Goal: Information Seeking & Learning: Check status

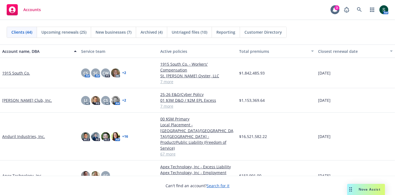
scroll to position [123, 0]
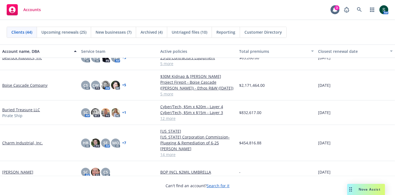
click at [30, 112] on link "Buried Treasure LLC" at bounding box center [21, 110] width 38 height 6
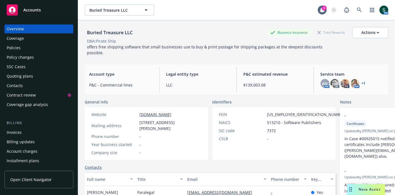
click at [29, 52] on div "Policies" at bounding box center [39, 47] width 64 height 9
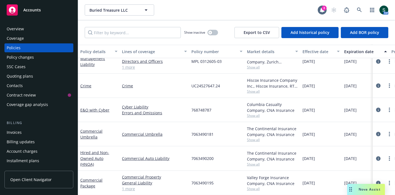
scroll to position [193, 0]
click at [105, 151] on link "Hired and Non-Owned Auto (HNOA)" at bounding box center [94, 158] width 29 height 17
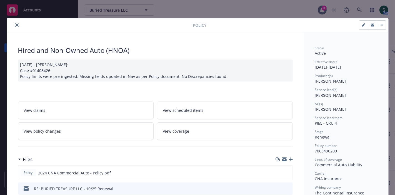
click at [16, 26] on icon "close" at bounding box center [16, 24] width 3 height 3
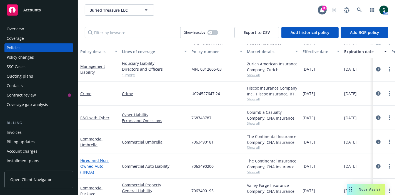
scroll to position [193, 0]
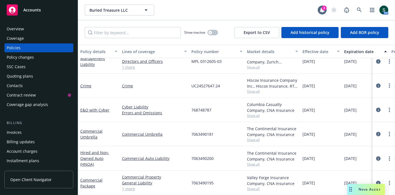
click at [86, 177] on div "Commercial Package" at bounding box center [98, 183] width 37 height 12
click at [86, 177] on link "Commercial Package" at bounding box center [91, 182] width 22 height 11
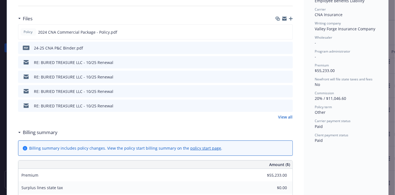
scroll to position [185, 0]
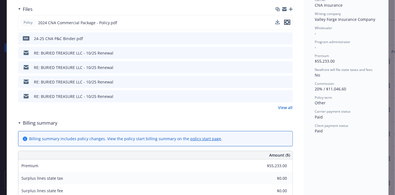
click at [285, 20] on icon "preview file" at bounding box center [287, 22] width 5 height 4
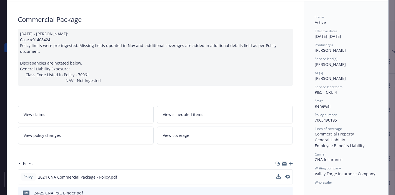
scroll to position [0, 0]
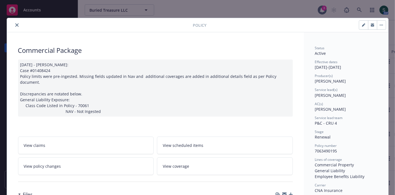
click at [14, 23] on button "close" at bounding box center [17, 25] width 7 height 7
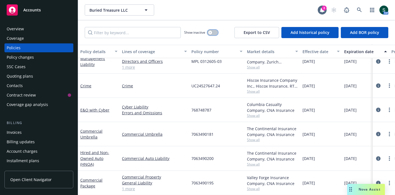
click at [214, 33] on button "button" at bounding box center [212, 33] width 11 height 6
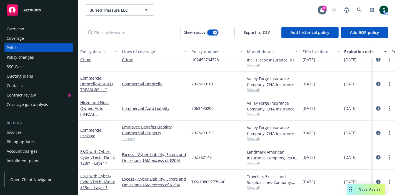
scroll to position [729, 0]
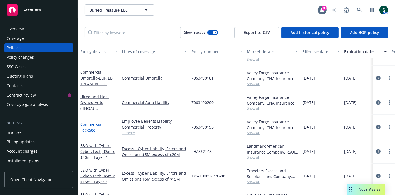
click at [84, 126] on link "Commercial Package" at bounding box center [91, 126] width 22 height 11
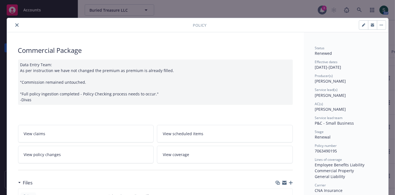
scroll to position [62, 0]
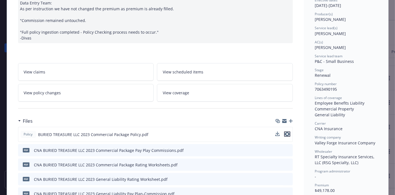
click at [286, 134] on icon "preview file" at bounding box center [287, 134] width 5 height 4
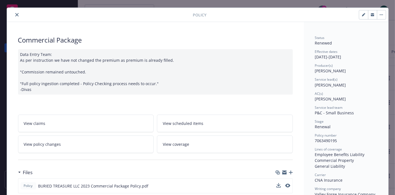
scroll to position [0, 0]
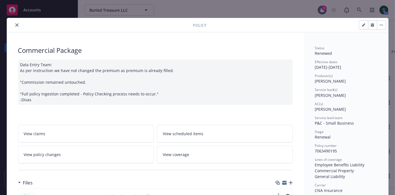
click at [15, 24] on icon "close" at bounding box center [16, 24] width 3 height 3
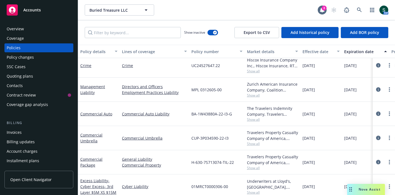
scroll to position [544, 0]
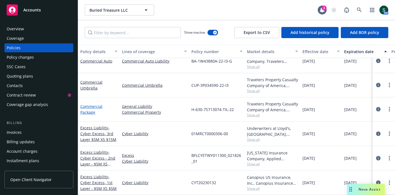
click at [91, 110] on link "Commercial Package" at bounding box center [91, 109] width 22 height 11
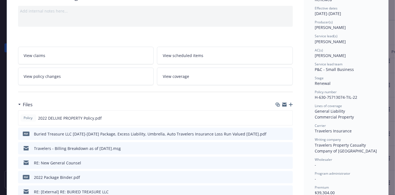
scroll to position [62, 0]
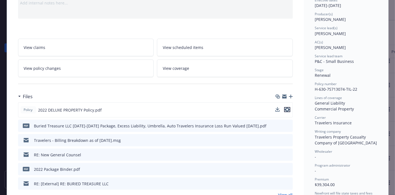
click at [285, 107] on icon "preview file" at bounding box center [287, 109] width 5 height 4
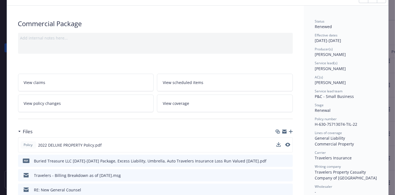
scroll to position [0, 0]
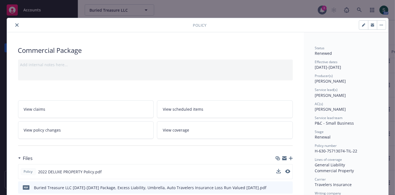
click at [14, 22] on button "close" at bounding box center [17, 25] width 7 height 7
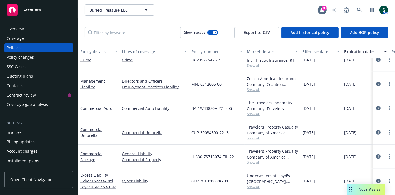
scroll to position [483, 0]
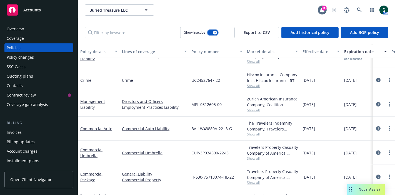
click at [211, 32] on button "button" at bounding box center [212, 33] width 11 height 6
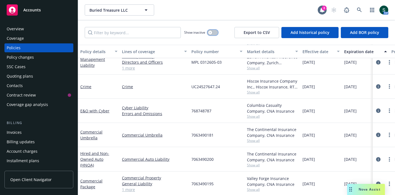
scroll to position [193, 0]
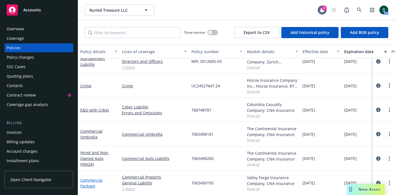
click at [90, 179] on link "Commercial Package" at bounding box center [91, 182] width 22 height 11
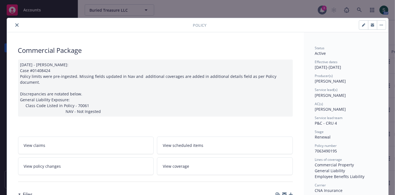
scroll to position [92, 0]
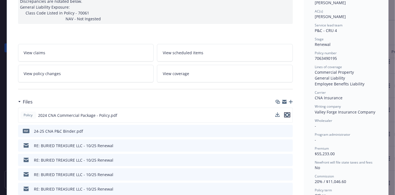
click at [285, 113] on icon "preview file" at bounding box center [287, 115] width 5 height 4
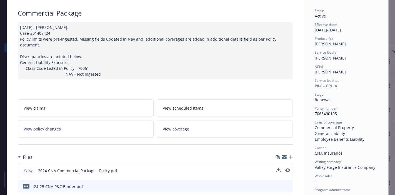
scroll to position [62, 0]
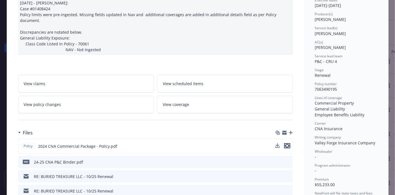
click at [286, 144] on icon "preview file" at bounding box center [287, 146] width 5 height 4
